Goal: Navigation & Orientation: Find specific page/section

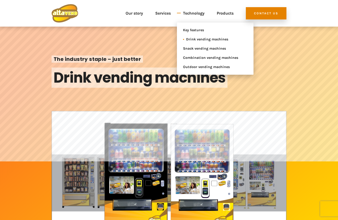
click at [197, 40] on span "Drink vending machines" at bounding box center [213, 39] width 55 height 6
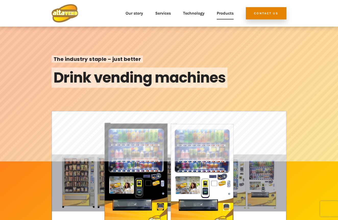
click at [223, 12] on link "Products" at bounding box center [225, 13] width 17 height 18
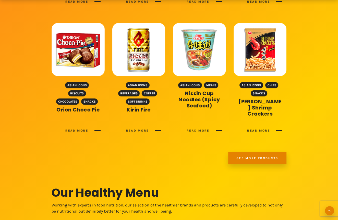
scroll to position [326, 0]
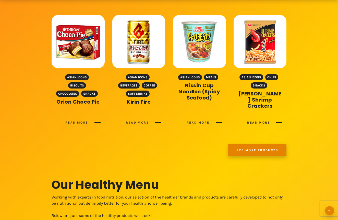
click at [241, 148] on link "See more products" at bounding box center [257, 150] width 58 height 12
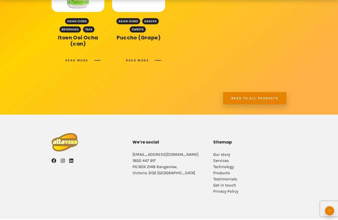
scroll to position [384, 0]
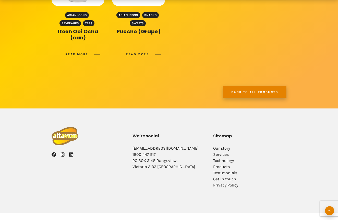
click at [270, 90] on link "Back to all products" at bounding box center [254, 92] width 63 height 12
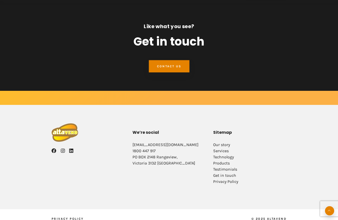
scroll to position [856, 0]
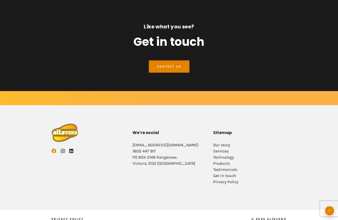
click at [54, 148] on link "Facebook" at bounding box center [54, 151] width 5 height 6
